Goal: Information Seeking & Learning: Learn about a topic

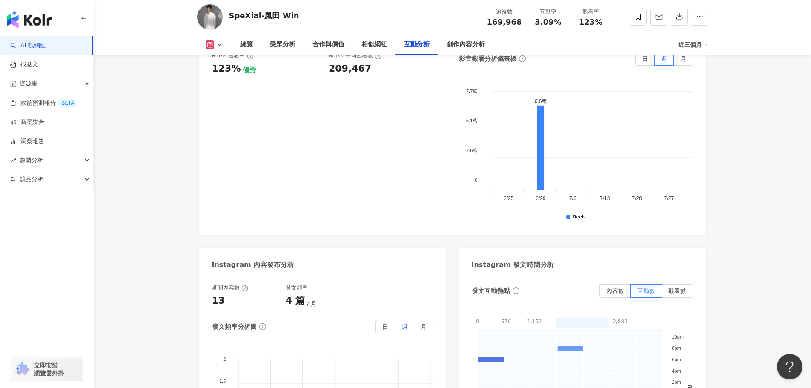
scroll to position [1942, 0]
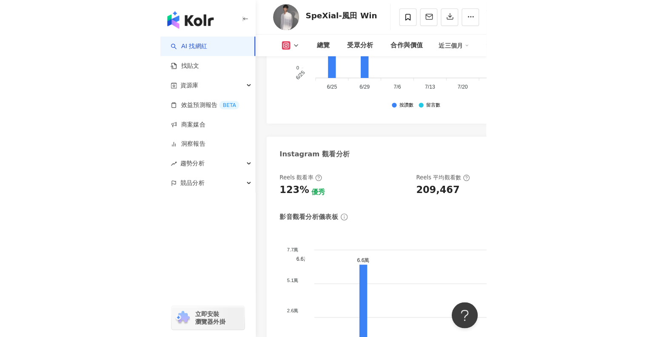
scroll to position [2913, 0]
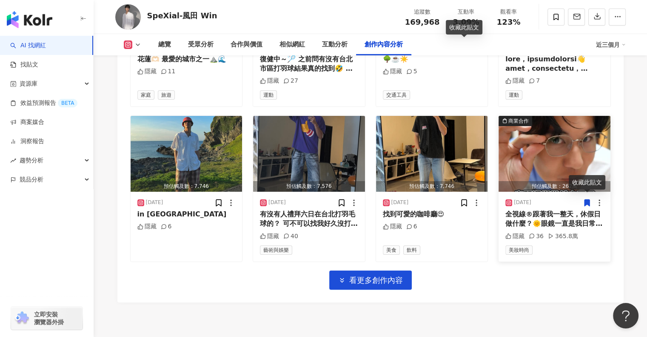
click at [518, 247] on span "美妝時尚" at bounding box center [519, 249] width 27 height 9
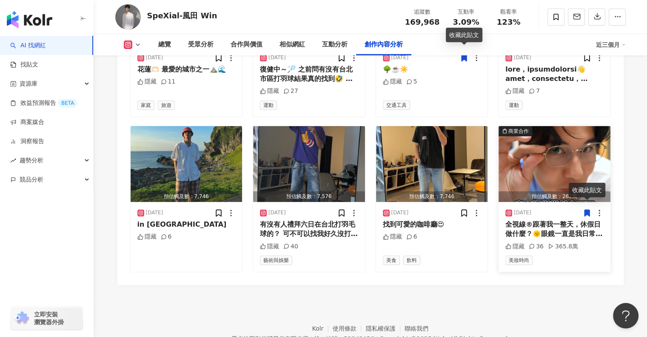
scroll to position [2585, 0]
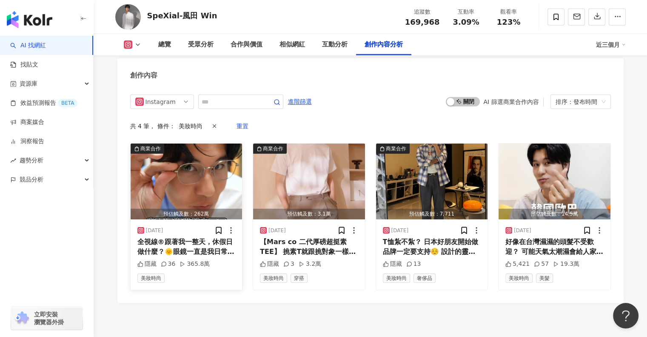
click at [165, 261] on icon at bounding box center [164, 264] width 6 height 6
click at [166, 260] on div "36" at bounding box center [168, 264] width 15 height 9
click at [157, 219] on div "[DATE] 全視線®跟著我一整天，休假日做什麼？🌞 ​ 眼鏡一直是我日常穿搭的重點之一 ​最近就發現Transitions全視線®推出的GEN S™鏡片，不…" at bounding box center [187, 254] width 112 height 70
click at [160, 209] on div "預估觸及數：262萬" at bounding box center [187, 214] width 112 height 11
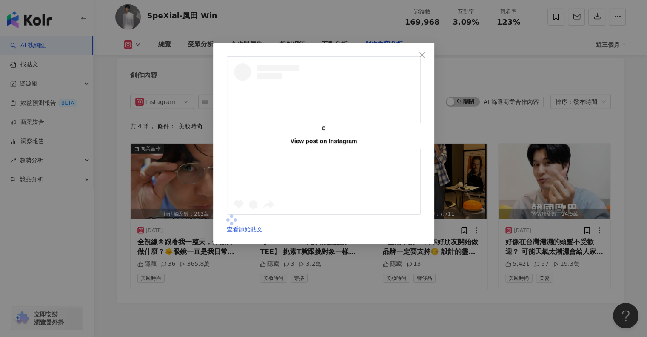
click at [227, 165] on div "View post on Instagram" at bounding box center [323, 135] width 193 height 157
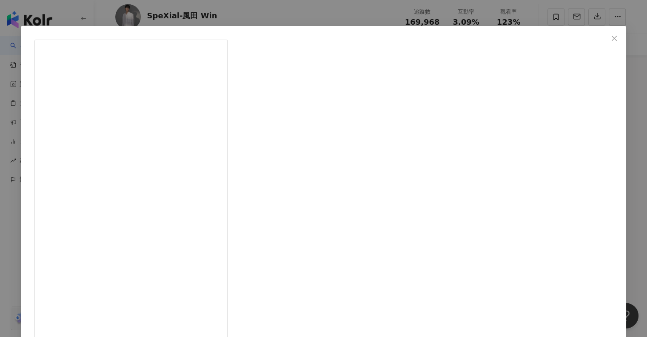
scroll to position [0, 0]
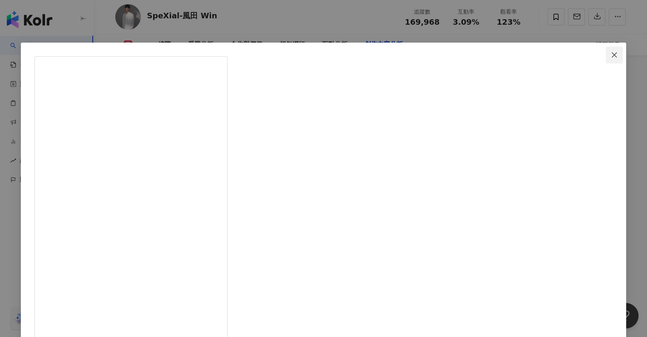
click at [611, 54] on icon "close" at bounding box center [614, 55] width 7 height 7
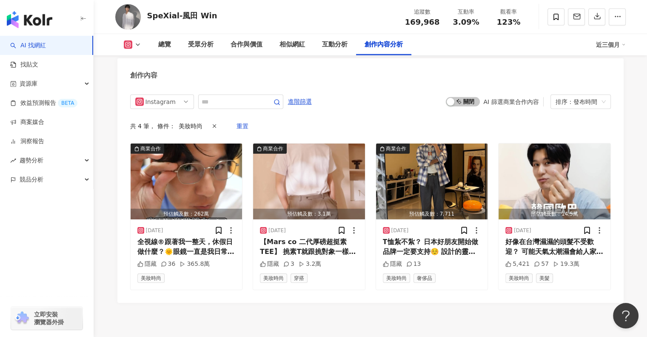
click at [521, 23] on div "123%" at bounding box center [509, 22] width 32 height 9
drag, startPoint x: 519, startPoint y: 23, endPoint x: 501, endPoint y: 23, distance: 18.7
click at [501, 23] on div "123%" at bounding box center [509, 22] width 32 height 9
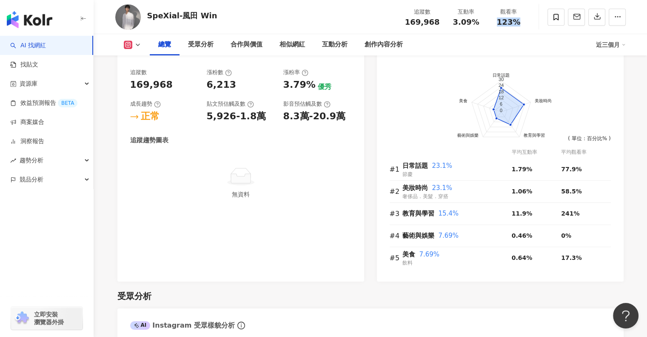
scroll to position [457, 0]
